Goal: Information Seeking & Learning: Learn about a topic

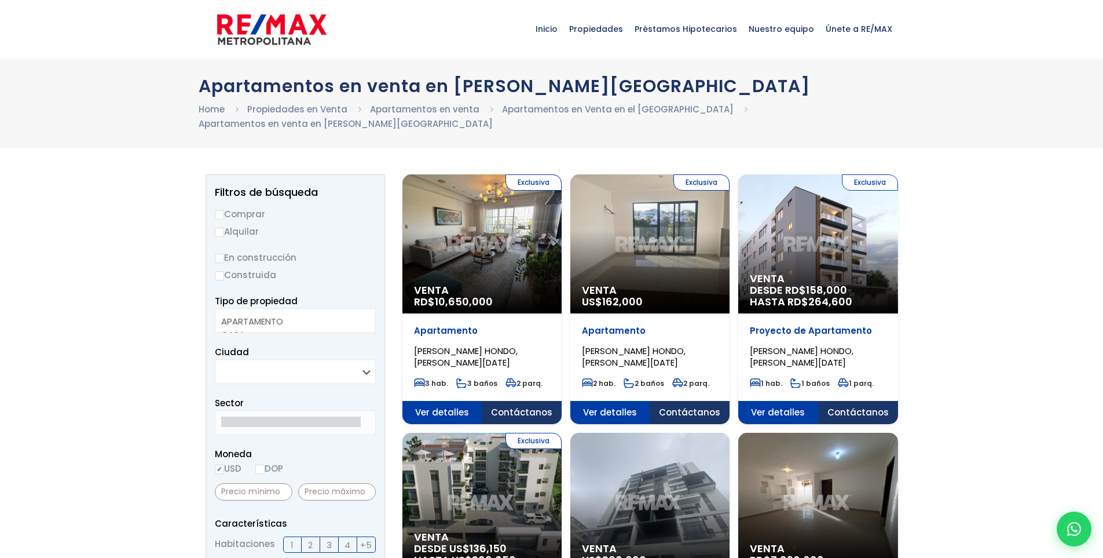
select select
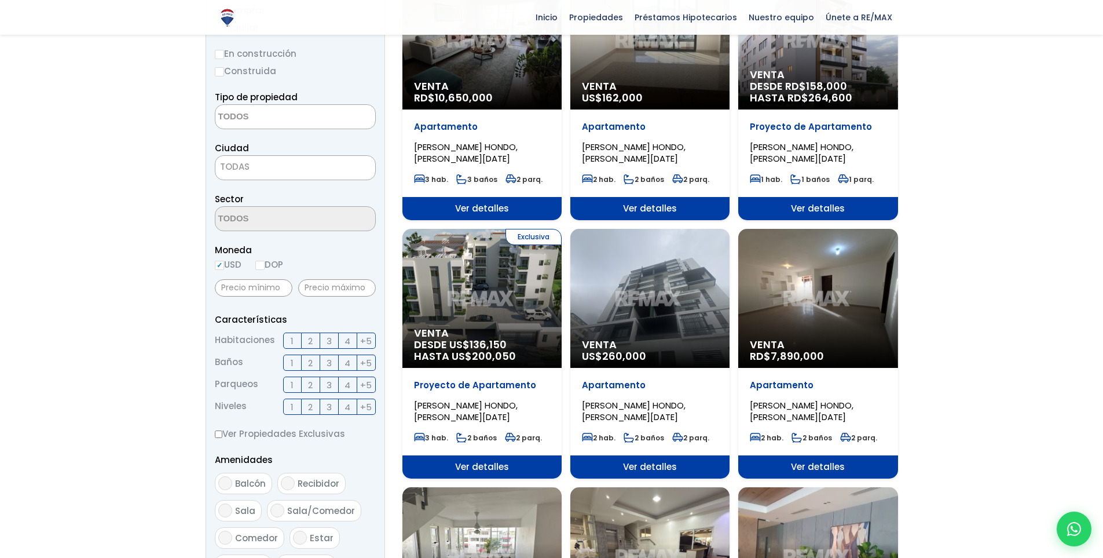
scroll to position [107, 0]
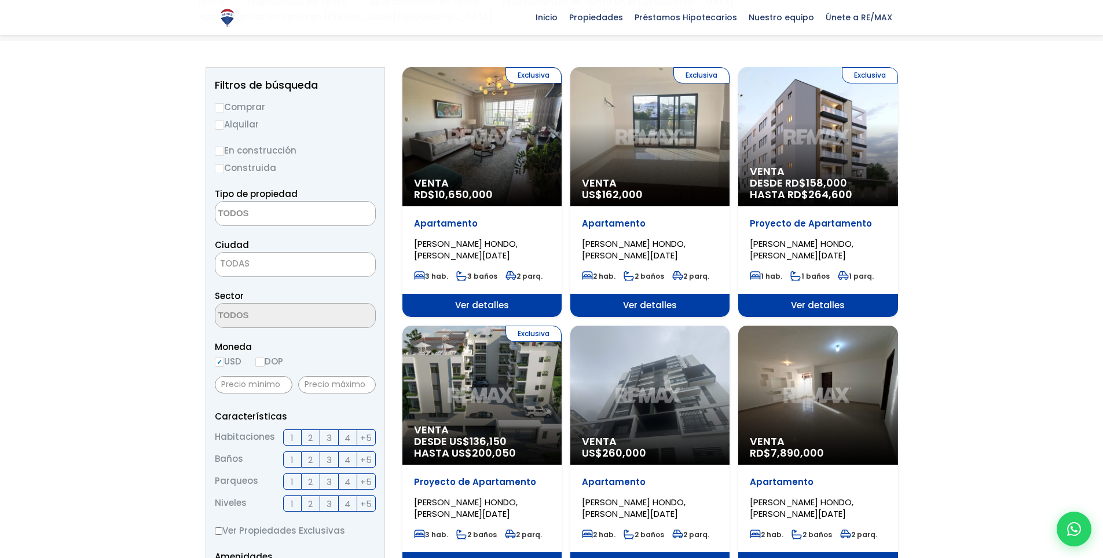
click at [218, 103] on input "Comprar" at bounding box center [219, 107] width 9 height 9
radio input "true"
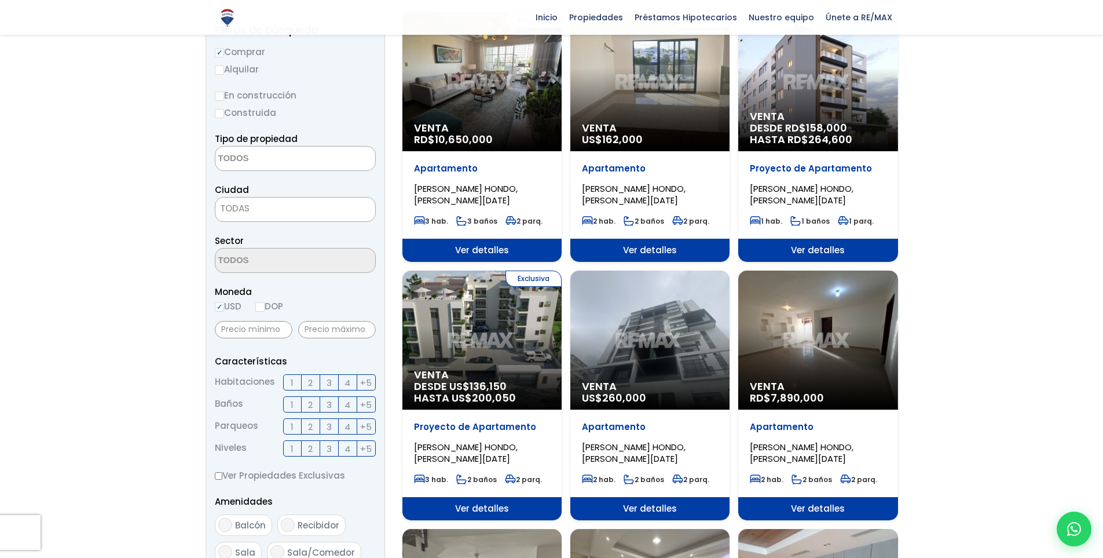
scroll to position [0, 0]
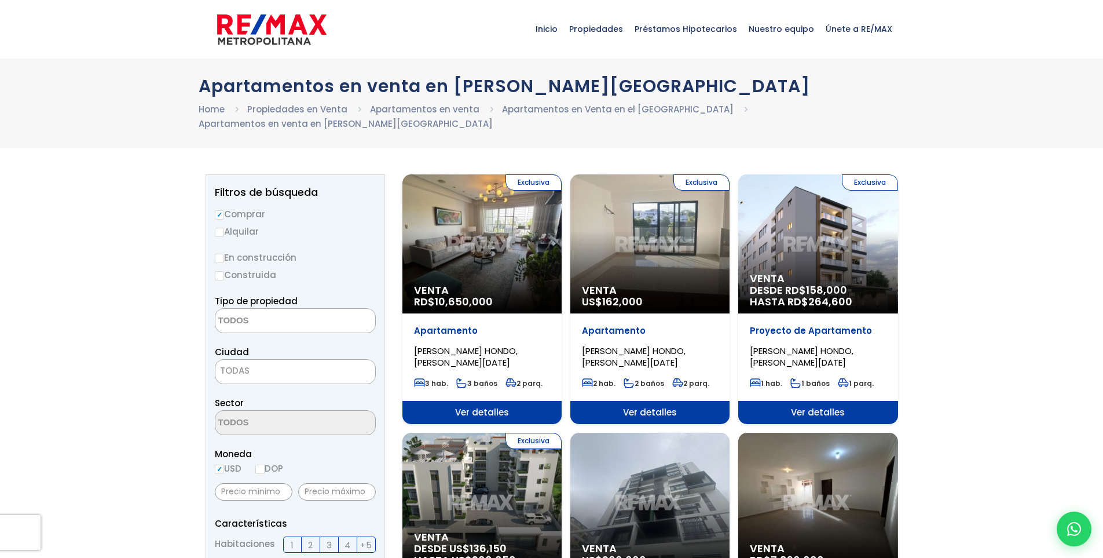
click at [248, 309] on textarea "Search" at bounding box center [271, 321] width 112 height 25
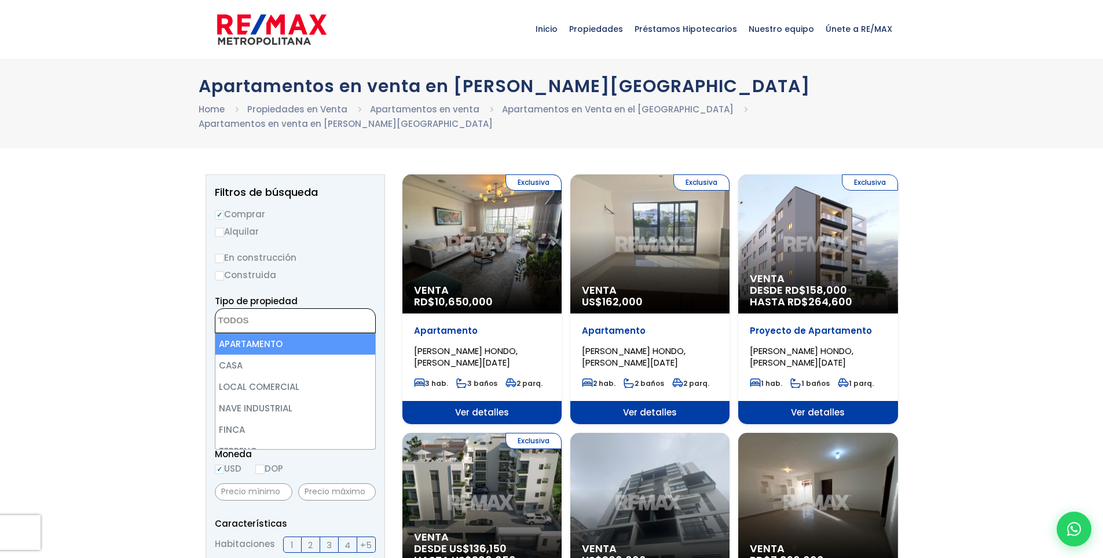
click at [239, 354] on li "CASA" at bounding box center [295, 364] width 160 height 21
click at [230, 354] on li "CASA" at bounding box center [295, 364] width 160 height 21
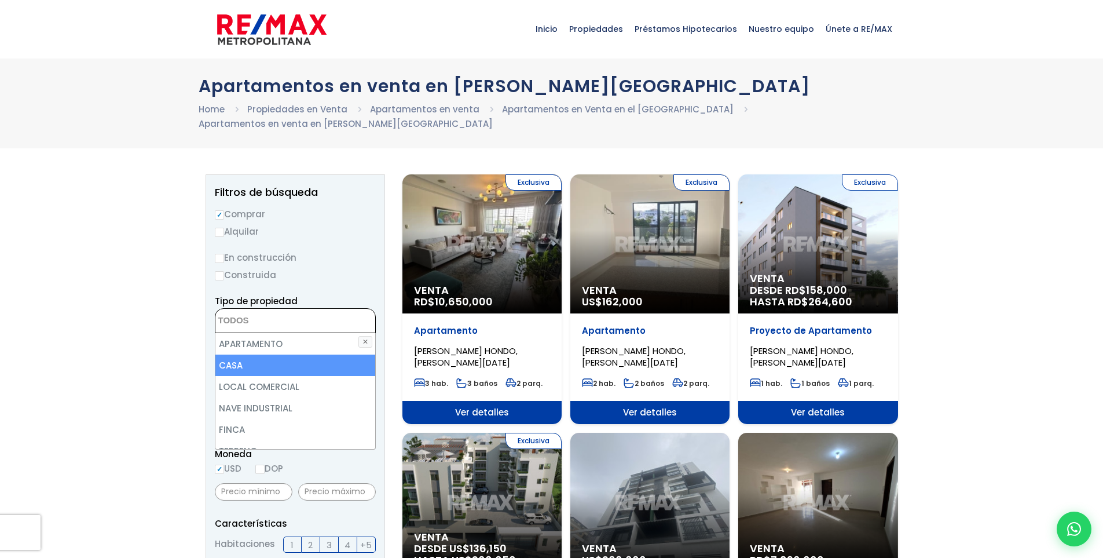
scroll to position [13, 0]
click at [229, 354] on li "CASA" at bounding box center [295, 364] width 160 height 21
select select "house"
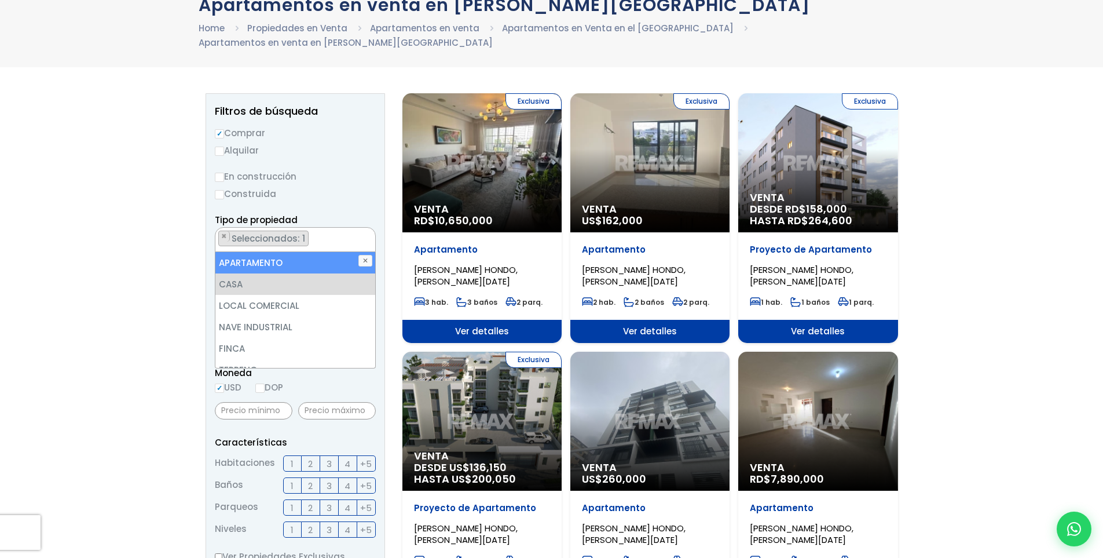
scroll to position [82, 0]
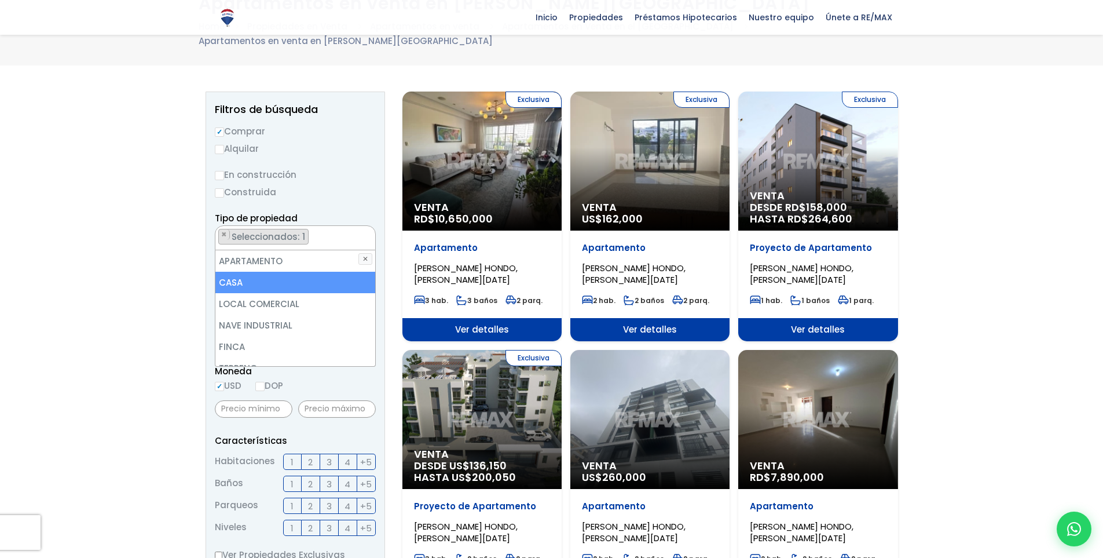
click at [230, 272] on li "CASA" at bounding box center [295, 282] width 160 height 21
select select
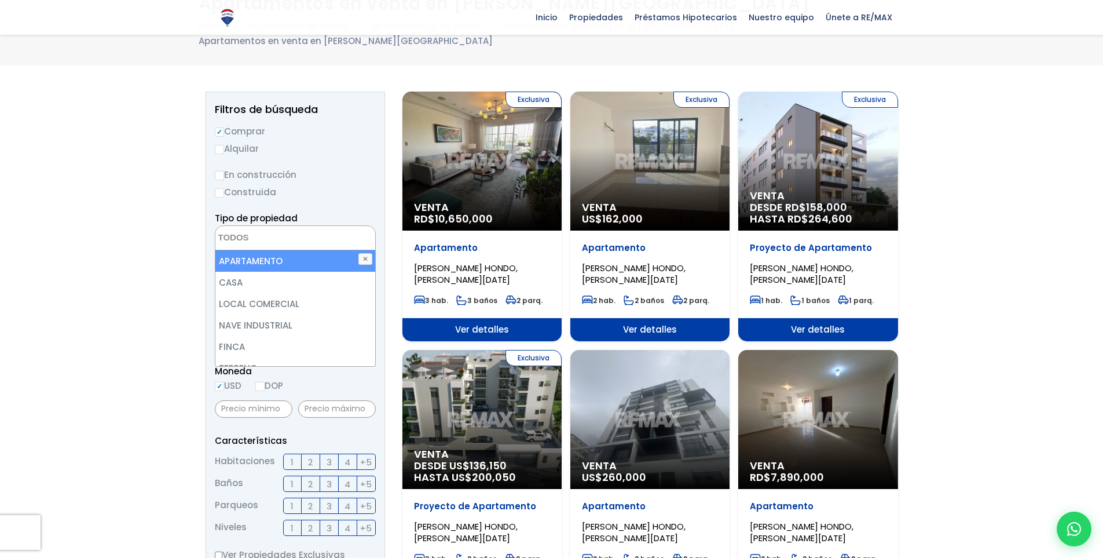
click at [366, 141] on label "Alquilar" at bounding box center [295, 148] width 161 height 14
click at [224, 145] on input "Alquilar" at bounding box center [219, 149] width 9 height 9
radio input "true"
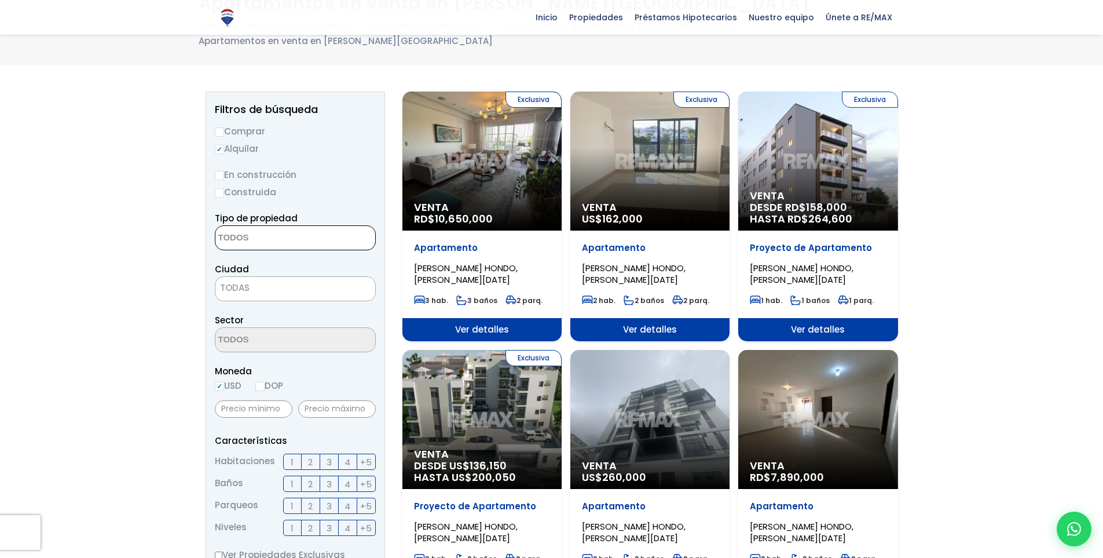
click at [245, 226] on textarea "Search" at bounding box center [271, 238] width 112 height 25
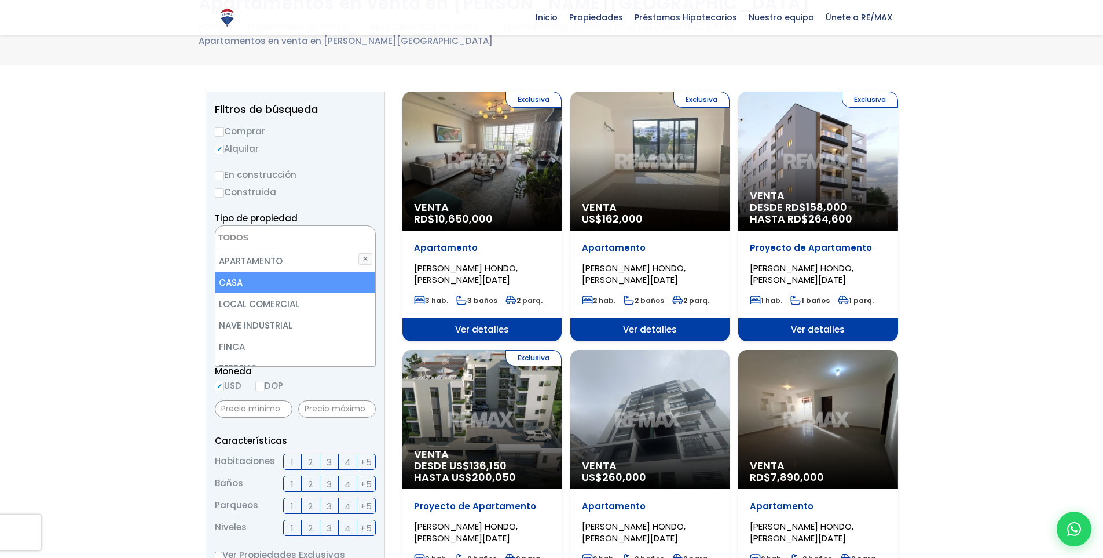
click at [226, 272] on li "CASA" at bounding box center [295, 282] width 160 height 21
select select "house"
click at [226, 272] on li "CASA" at bounding box center [295, 282] width 160 height 21
select select "house"
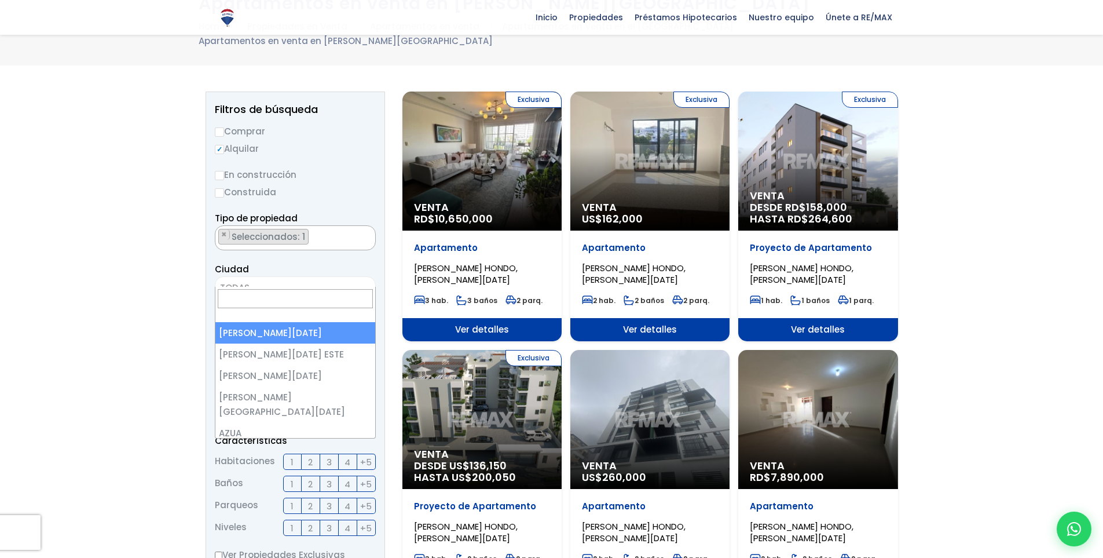
drag, startPoint x: 362, startPoint y: 274, endPoint x: 316, endPoint y: 279, distance: 46.6
click at [362, 280] on span "TODAS" at bounding box center [295, 288] width 160 height 16
select select "1"
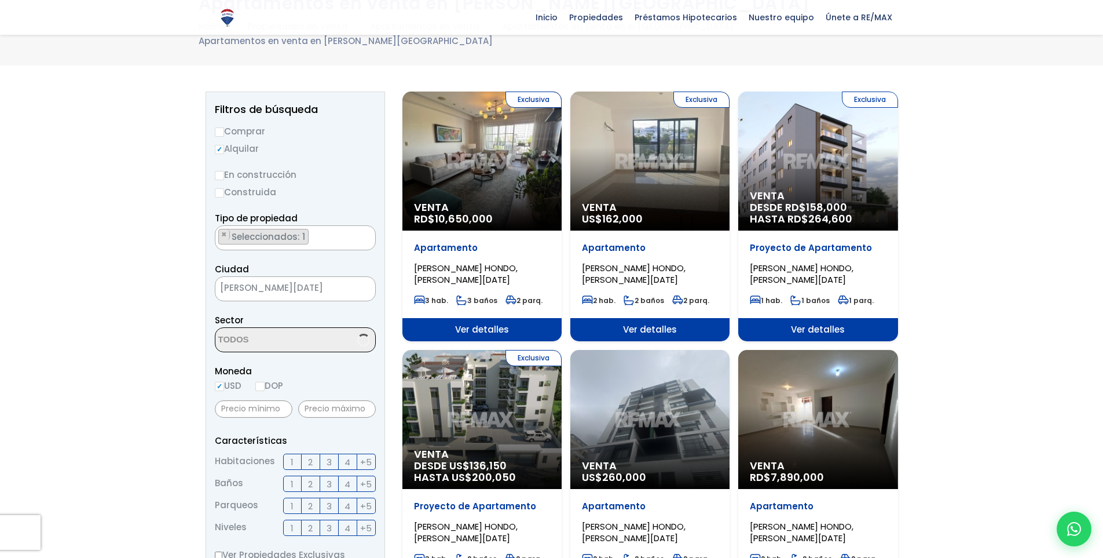
click at [343, 327] on span at bounding box center [295, 339] width 161 height 25
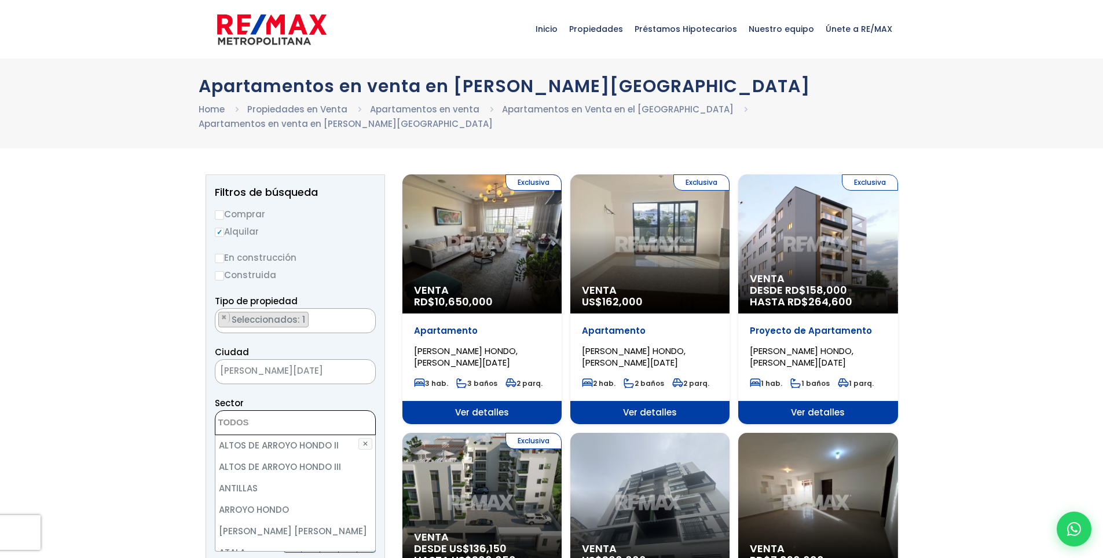
scroll to position [179, 0]
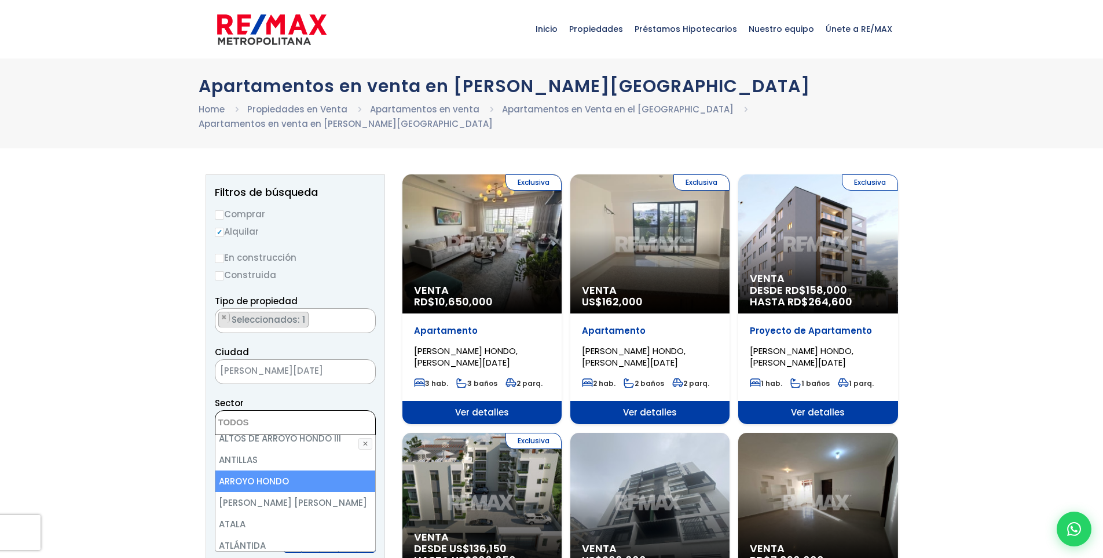
click at [262, 470] on li "ARROYO HONDO" at bounding box center [295, 480] width 160 height 21
select select "98"
click at [262, 470] on li "ARROYO HONDO" at bounding box center [295, 480] width 160 height 21
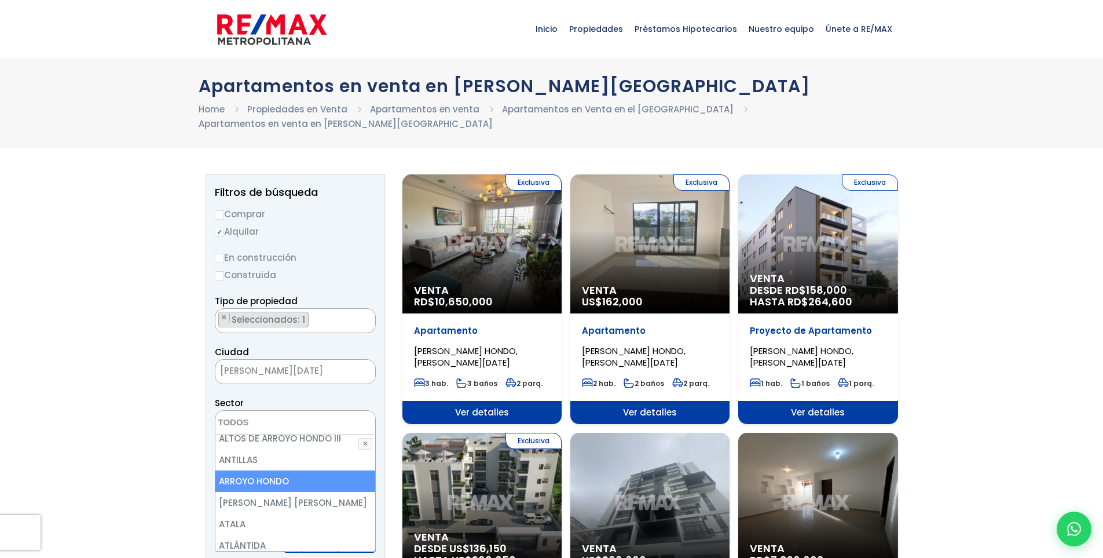
select select "98"
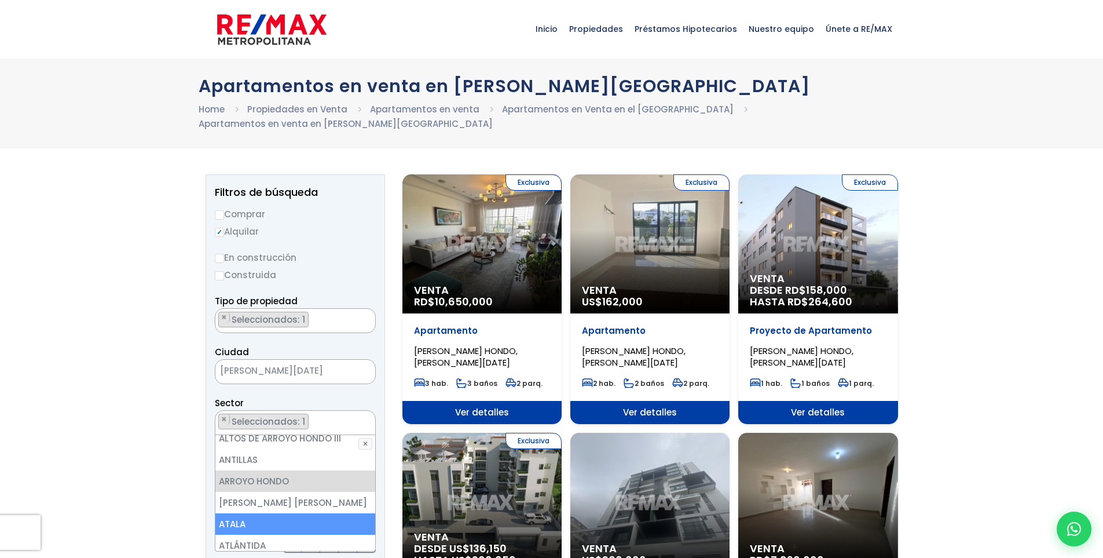
click at [250, 513] on li "ATALA" at bounding box center [295, 523] width 160 height 21
click at [245, 513] on li "ATALA" at bounding box center [295, 523] width 160 height 21
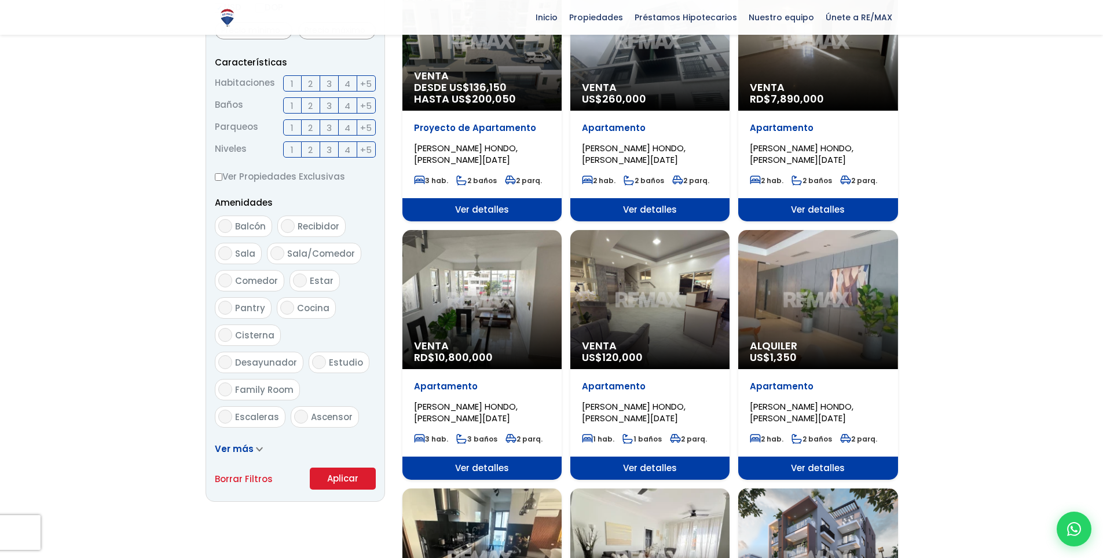
scroll to position [592, 0]
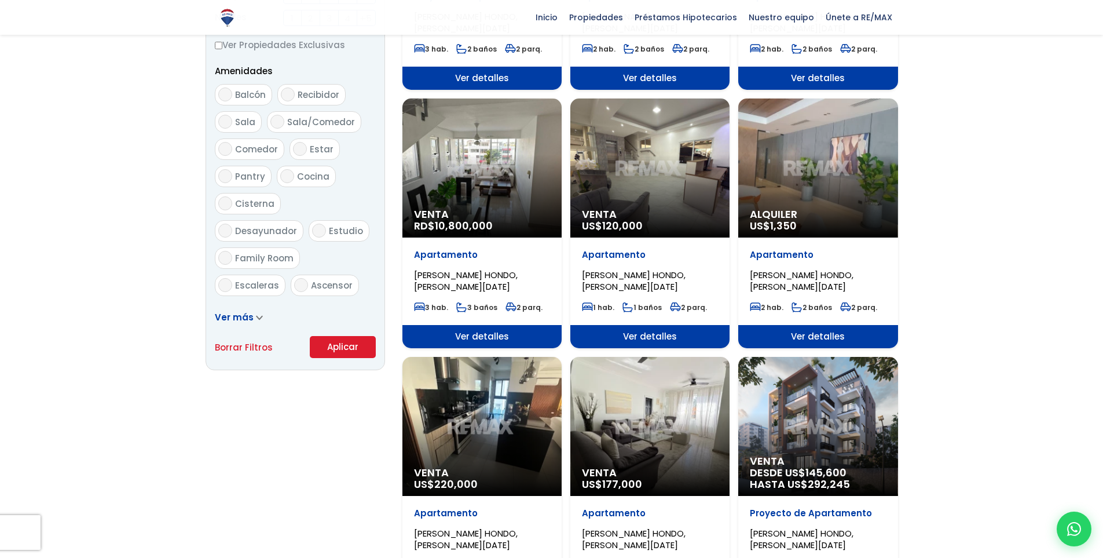
click at [350, 348] on button "Aplicar" at bounding box center [343, 347] width 66 height 22
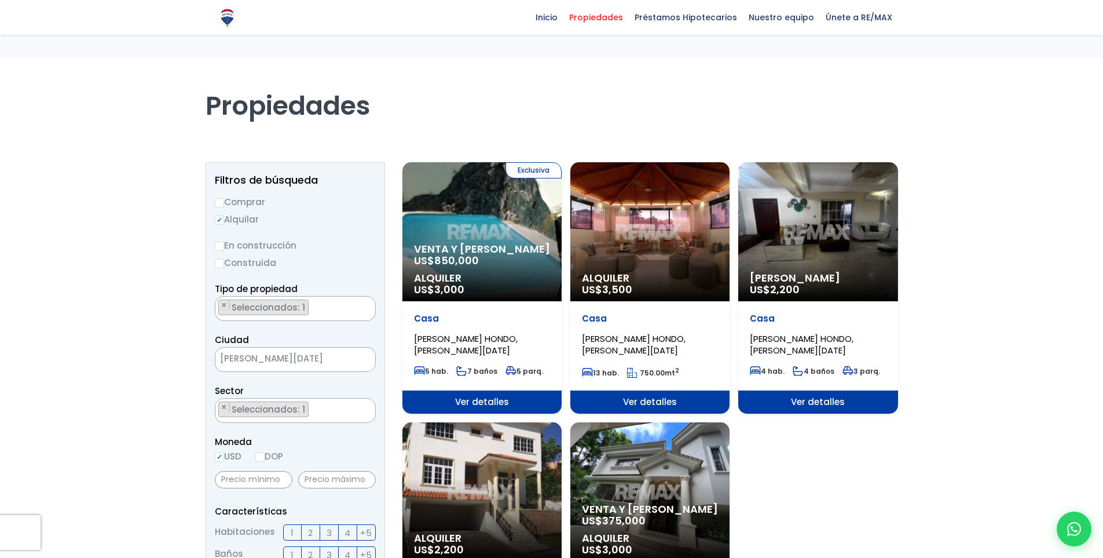
select select "98"
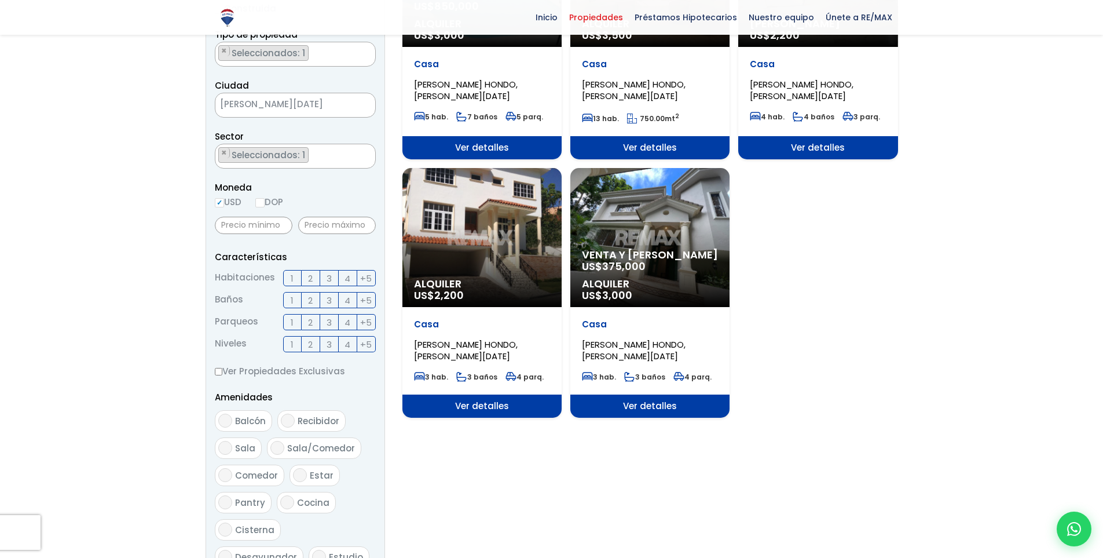
scroll to position [132, 0]
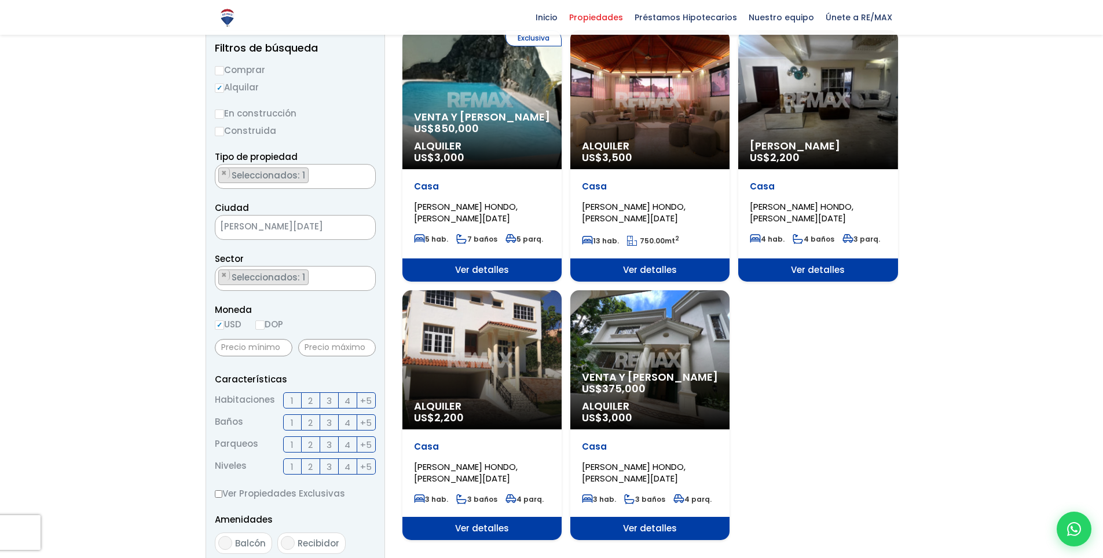
click at [473, 334] on div "Alquiler US$ 2,200" at bounding box center [481, 359] width 159 height 139
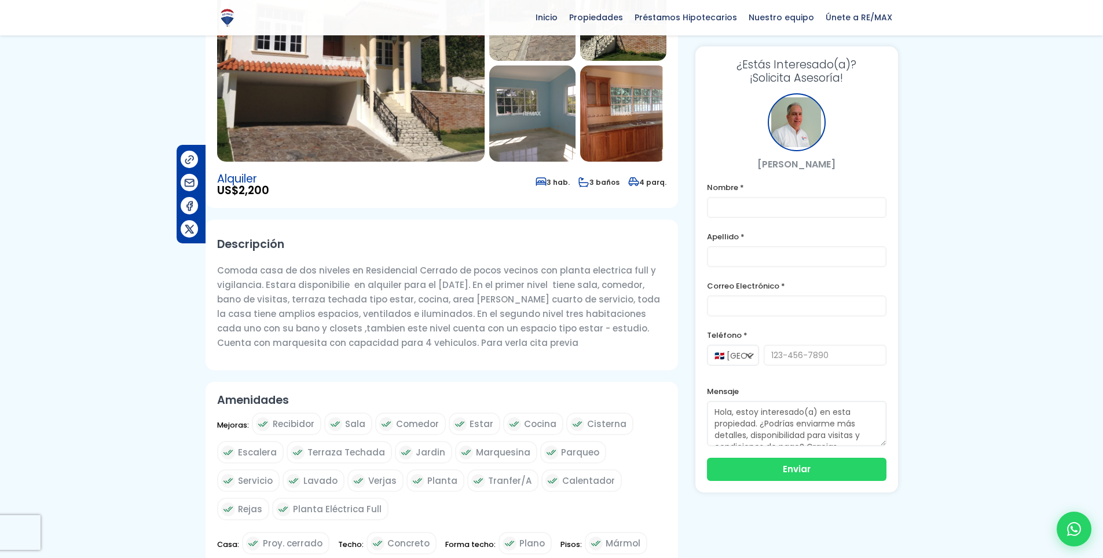
scroll to position [168, 0]
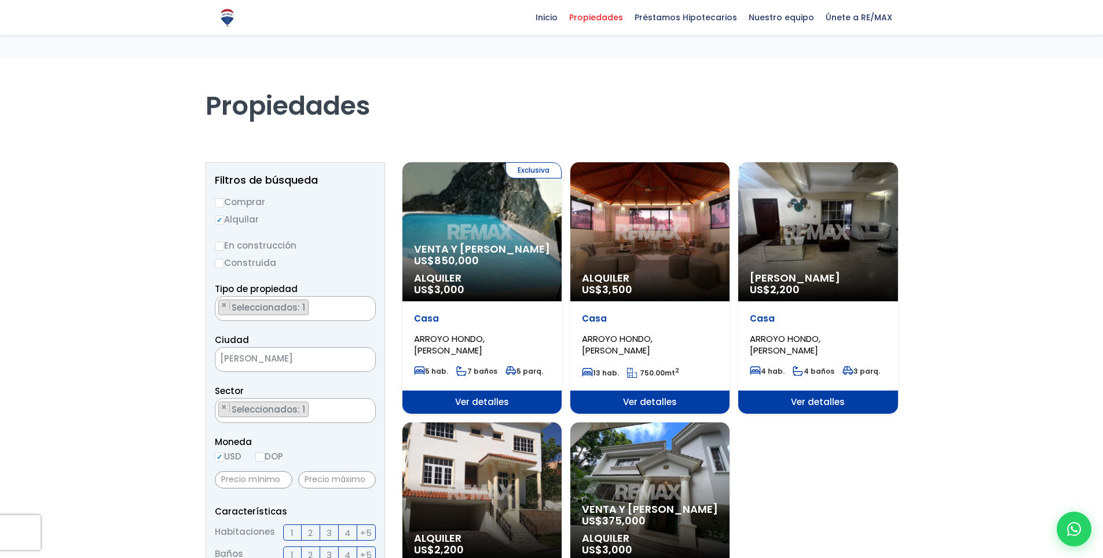
select select "98"
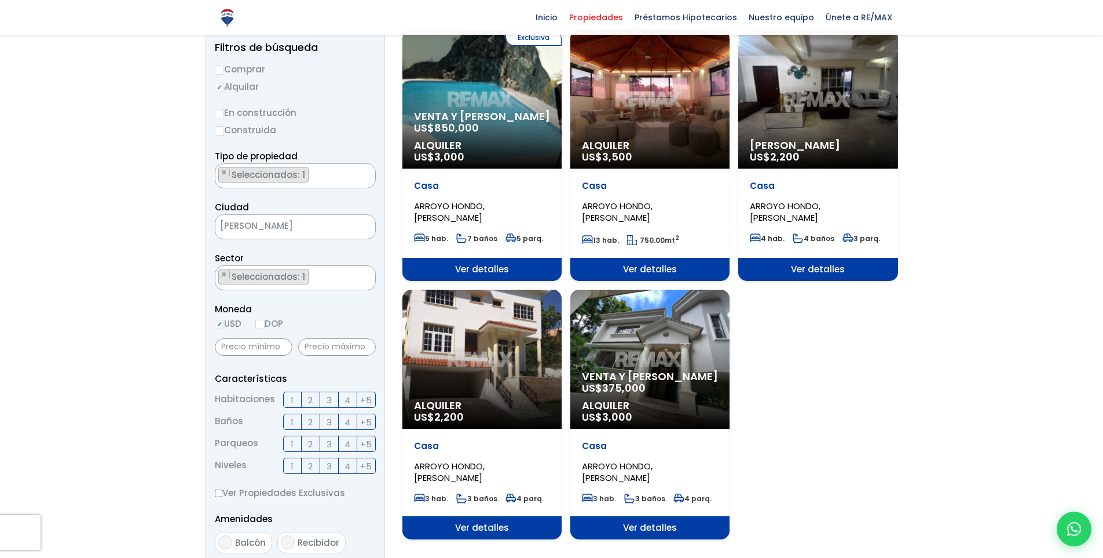
scroll to position [133, 0]
select select "98"
click at [452, 111] on span "Venta y Alquiler" at bounding box center [482, 117] width 136 height 12
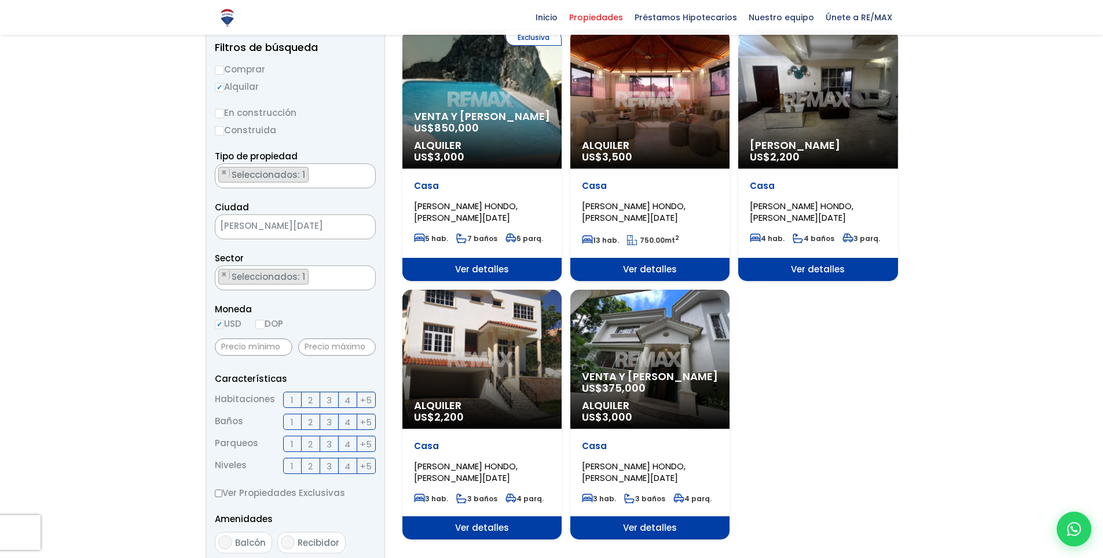
click at [452, 111] on span "Venta y Alquiler" at bounding box center [482, 117] width 136 height 12
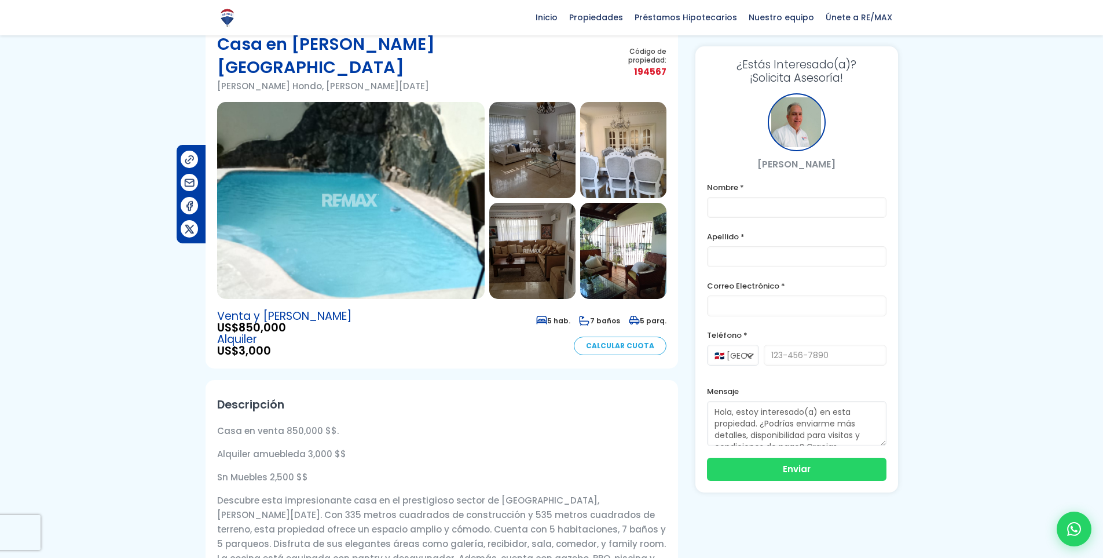
scroll to position [46, 0]
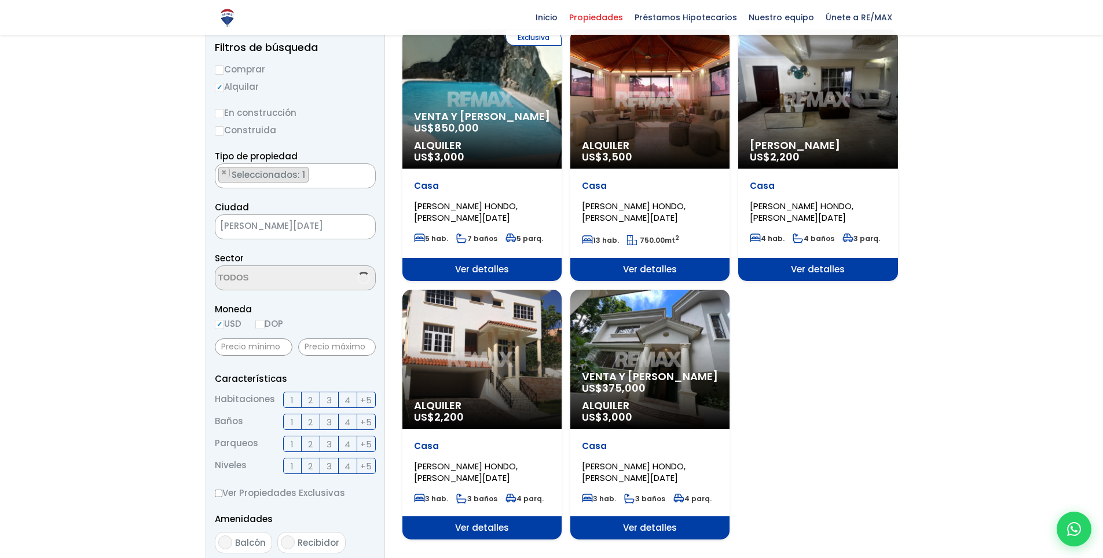
scroll to position [133, 0]
select select "98"
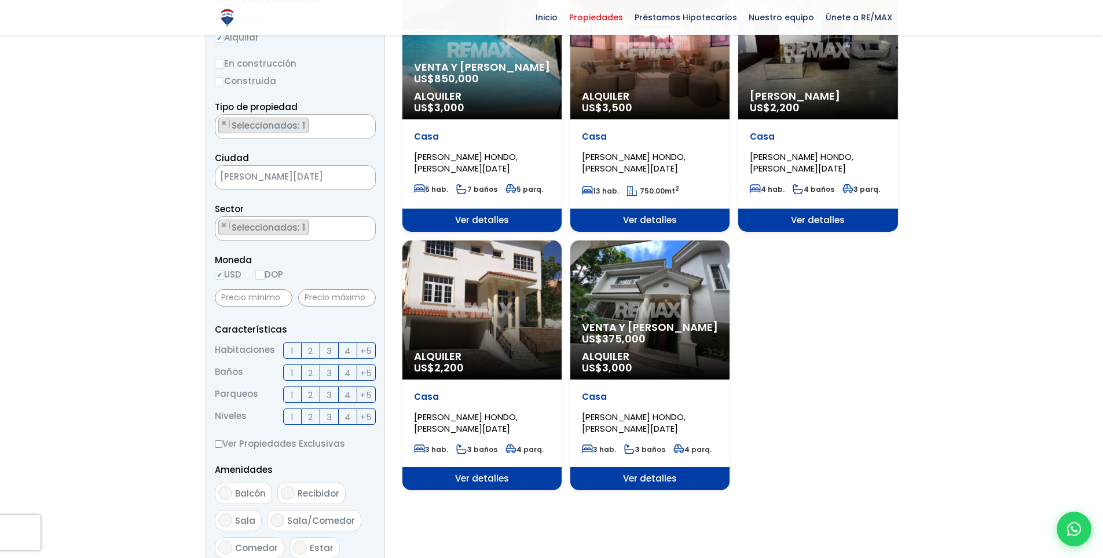
scroll to position [0, 0]
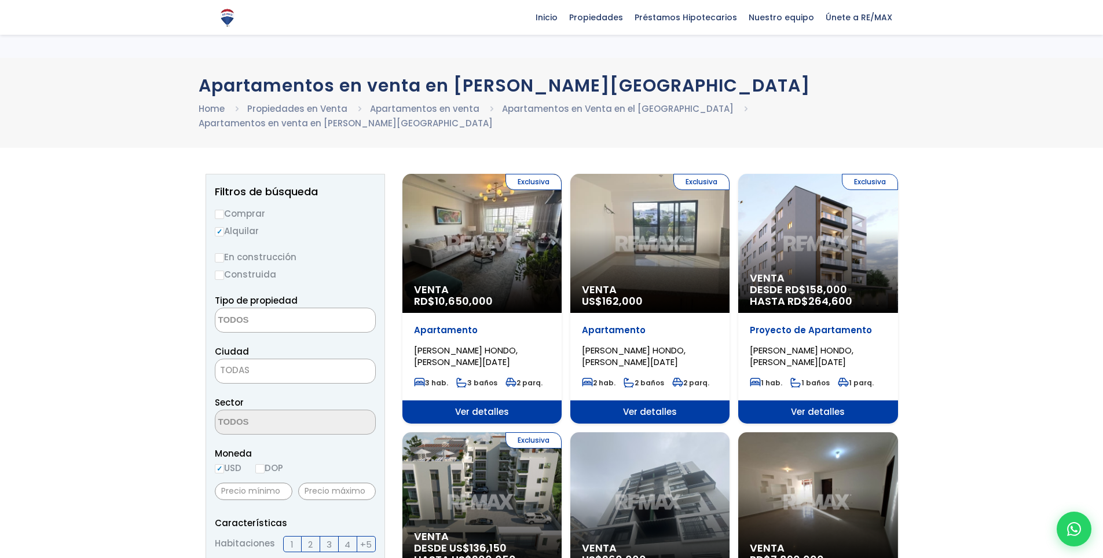
select select "house"
select select "1"
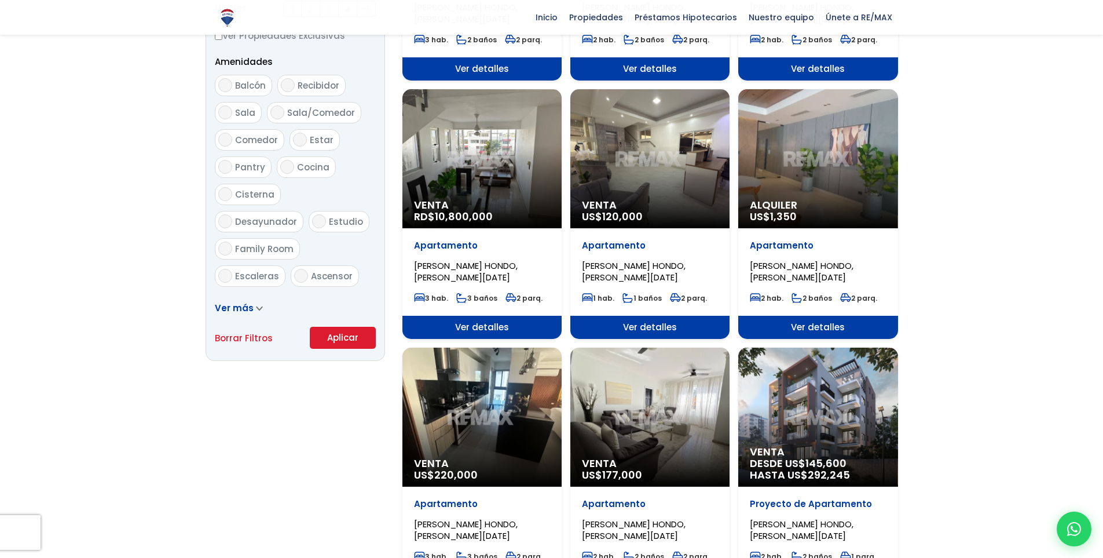
scroll to position [600, 0]
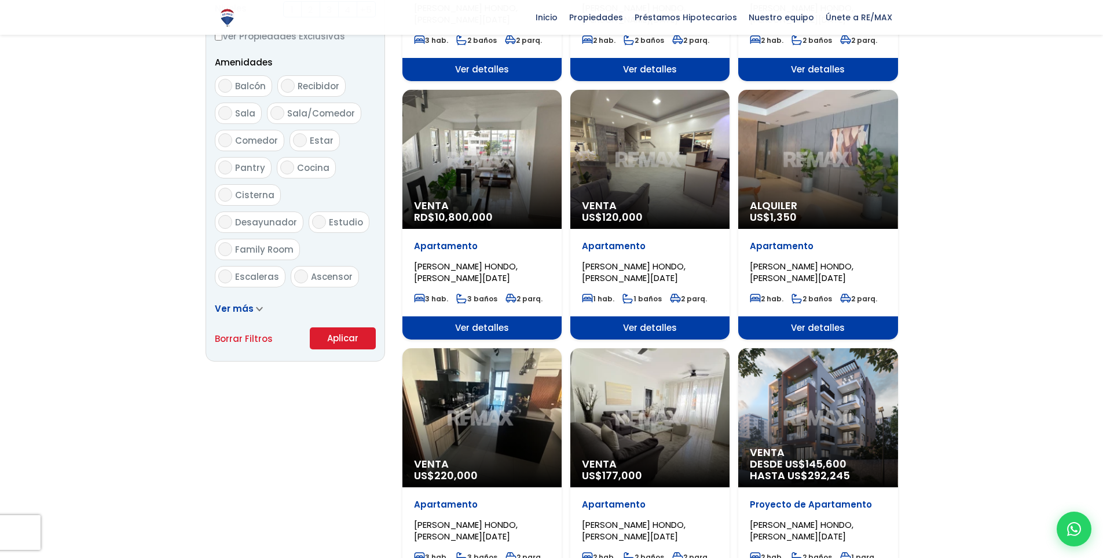
click at [448, 134] on div "Venta RD$ 10,800,000" at bounding box center [481, 159] width 159 height 139
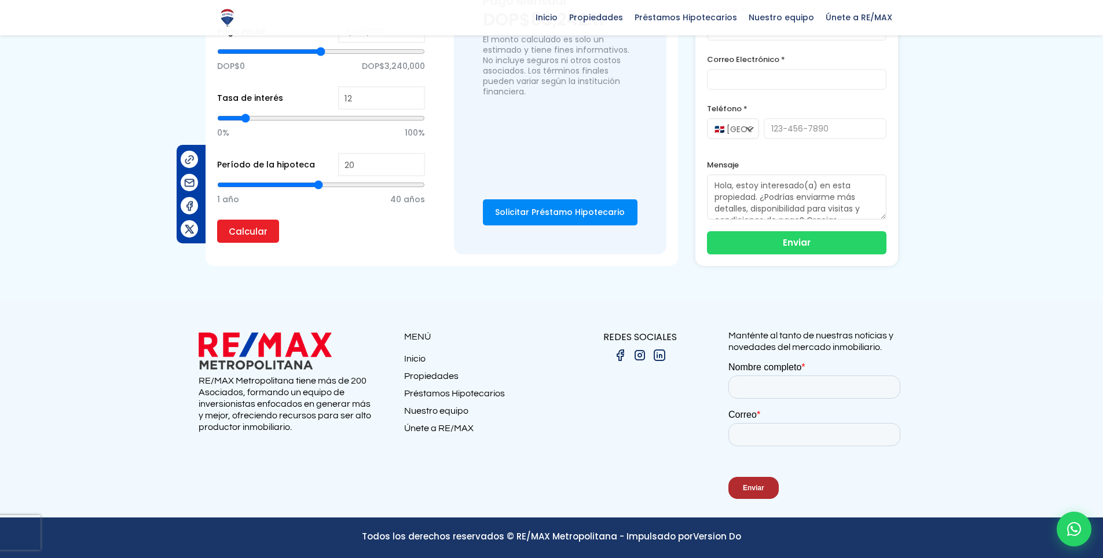
scroll to position [5299, 0]
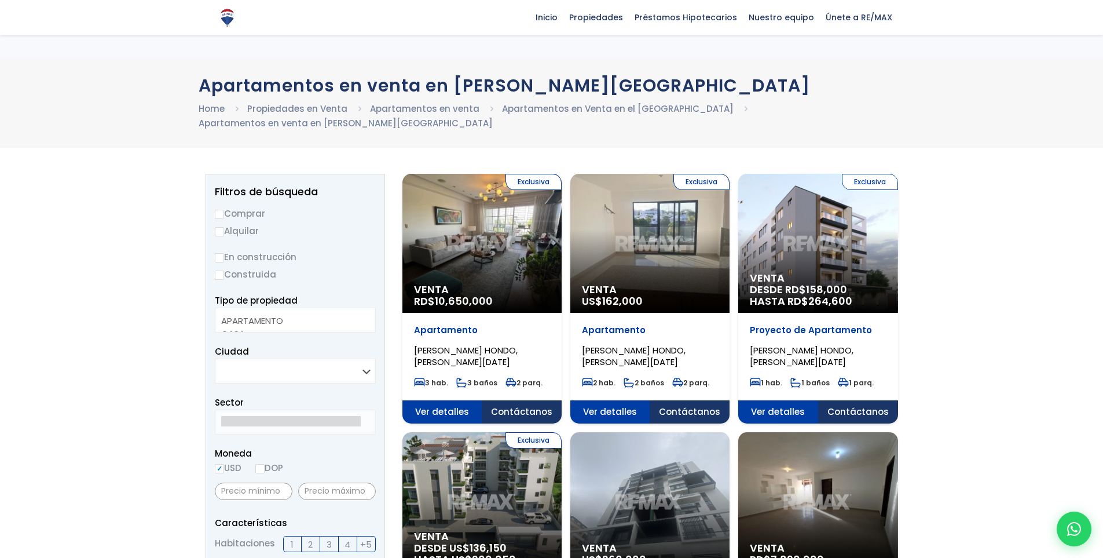
select select
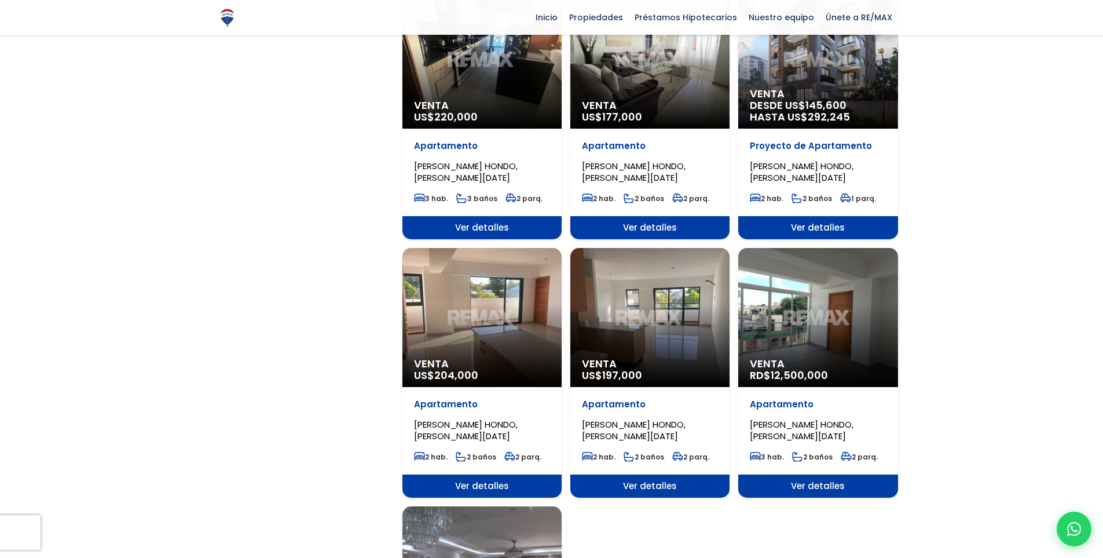
scroll to position [974, 0]
